Goal: Information Seeking & Learning: Learn about a topic

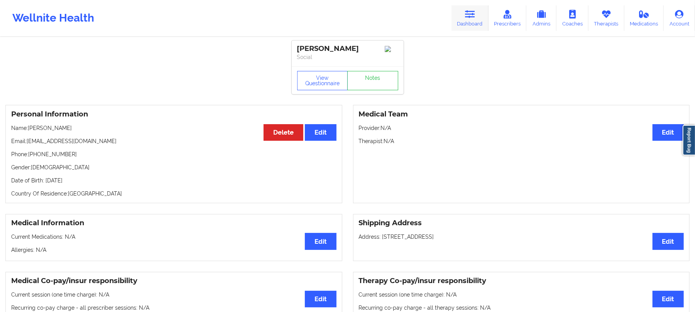
click at [466, 16] on icon at bounding box center [470, 14] width 10 height 8
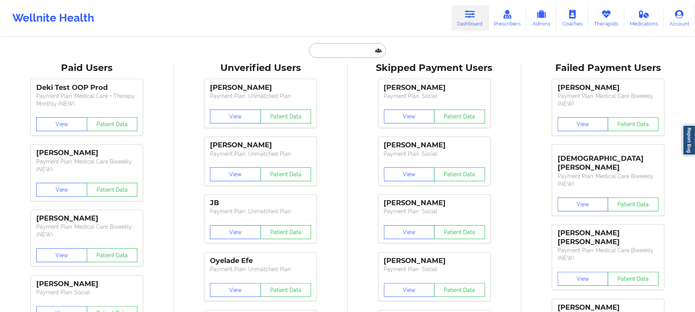
click at [356, 49] on input "text" at bounding box center [347, 50] width 76 height 15
paste input "[EMAIL_ADDRESS][DOMAIN_NAME]"
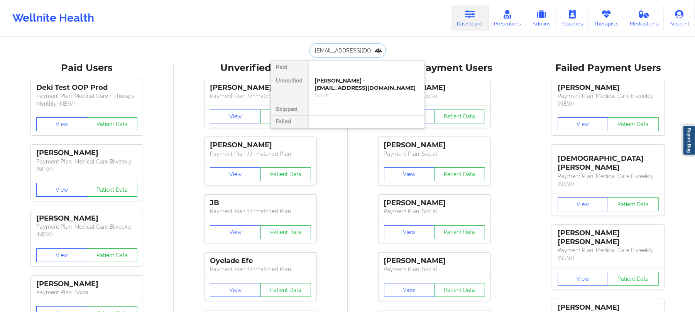
type input "[EMAIL_ADDRESS][DOMAIN_NAME]"
click at [359, 87] on div "[PERSON_NAME] - [EMAIL_ADDRESS][DOMAIN_NAME]" at bounding box center [366, 84] width 103 height 14
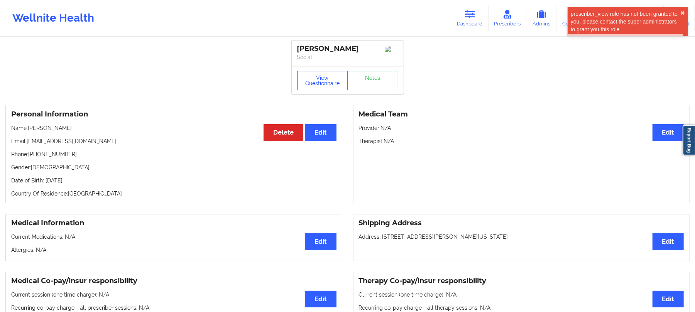
click at [324, 85] on button "View Questionnaire" at bounding box center [322, 80] width 51 height 19
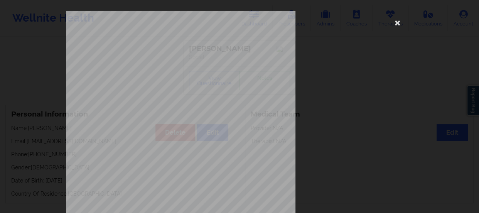
scroll to position [155, 0]
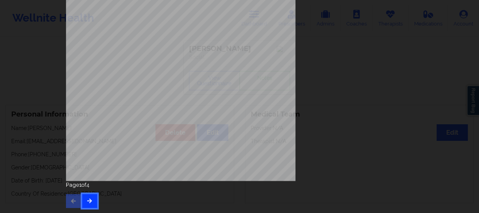
click at [88, 204] on button "button" at bounding box center [89, 201] width 15 height 14
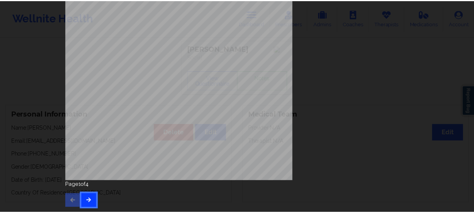
scroll to position [0, 0]
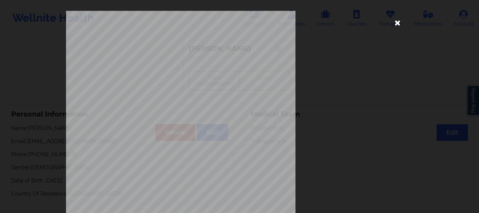
click at [395, 23] on icon at bounding box center [398, 22] width 12 height 12
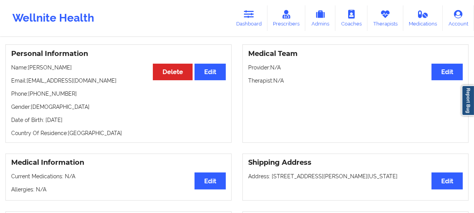
scroll to position [70, 0]
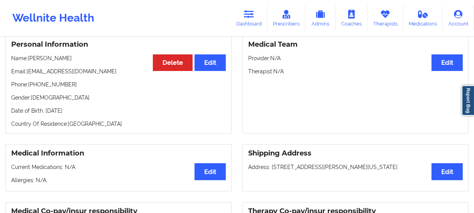
drag, startPoint x: 115, startPoint y: 112, endPoint x: 129, endPoint y: 112, distance: 13.9
click at [127, 112] on p "Date of Birth: [DEMOGRAPHIC_DATA]" at bounding box center [118, 111] width 215 height 8
click at [129, 112] on p "Date of Birth: [DEMOGRAPHIC_DATA]" at bounding box center [118, 111] width 215 height 8
